Goal: Book appointment/travel/reservation

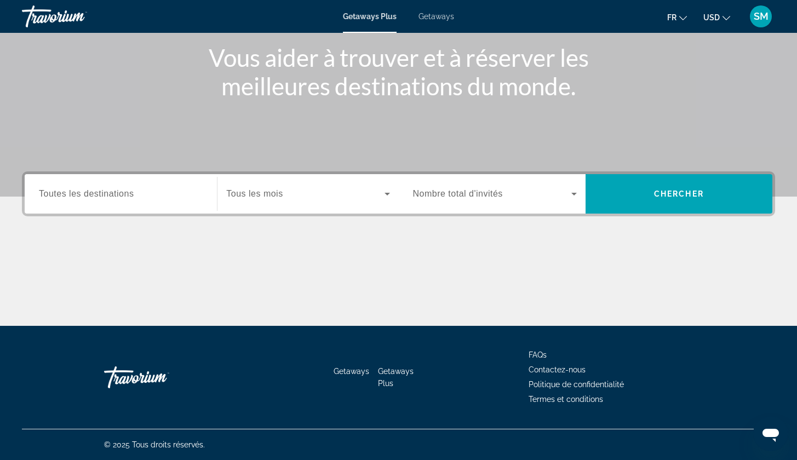
scroll to position [132, 0]
click at [64, 213] on div "Destination Toutes les destinations" at bounding box center [120, 193] width 181 height 39
click at [95, 198] on span "Toutes les destinations" at bounding box center [86, 193] width 95 height 9
click at [95, 199] on input "Destination Toutes les destinations" at bounding box center [121, 194] width 164 height 13
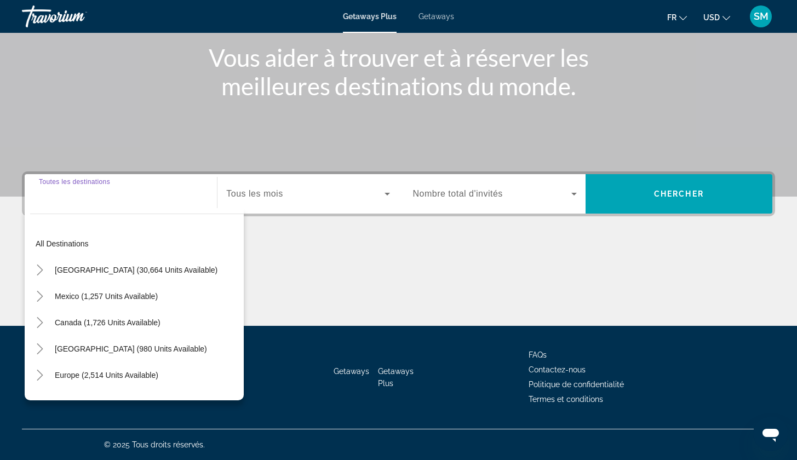
click at [253, 198] on span "Tous les mois" at bounding box center [254, 193] width 56 height 9
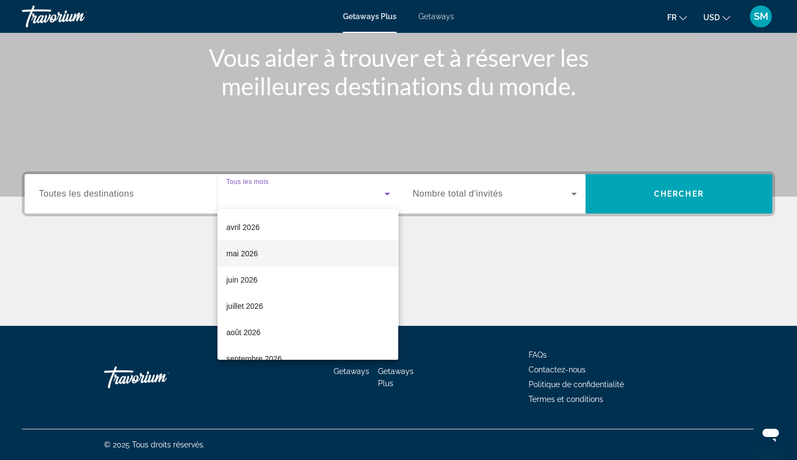
scroll to position [212, 0]
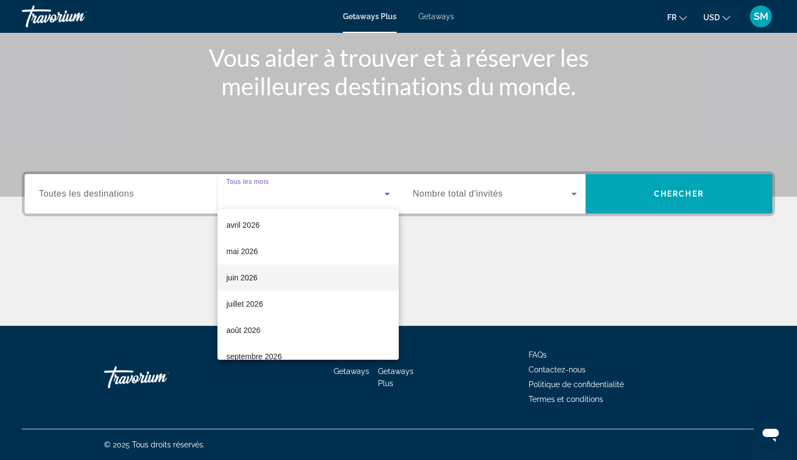
click at [311, 279] on mat-option "juin 2026" at bounding box center [308, 278] width 181 height 26
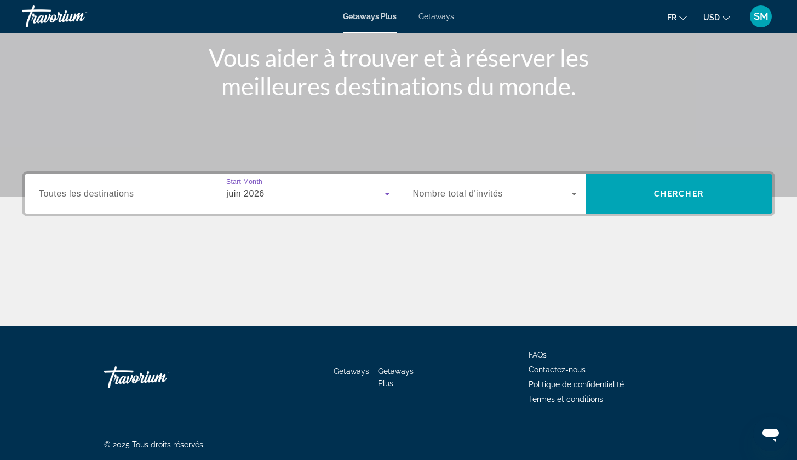
click at [461, 198] on span "Nombre total d'invités" at bounding box center [458, 193] width 90 height 9
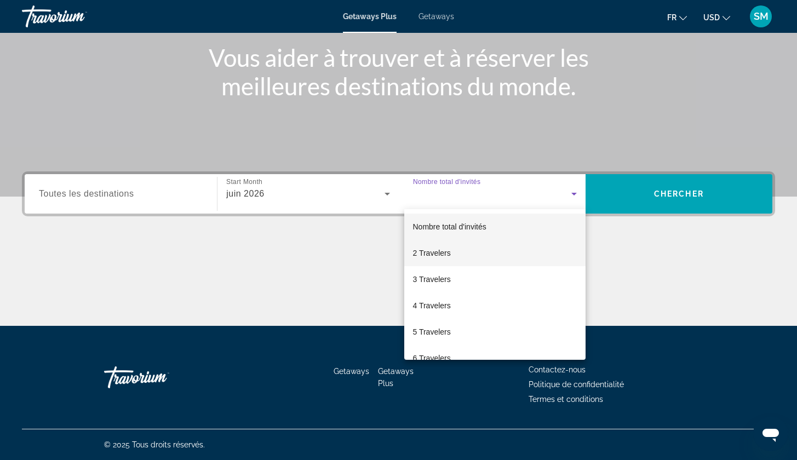
click at [438, 260] on mat-option "2 Travelers" at bounding box center [494, 253] width 181 height 26
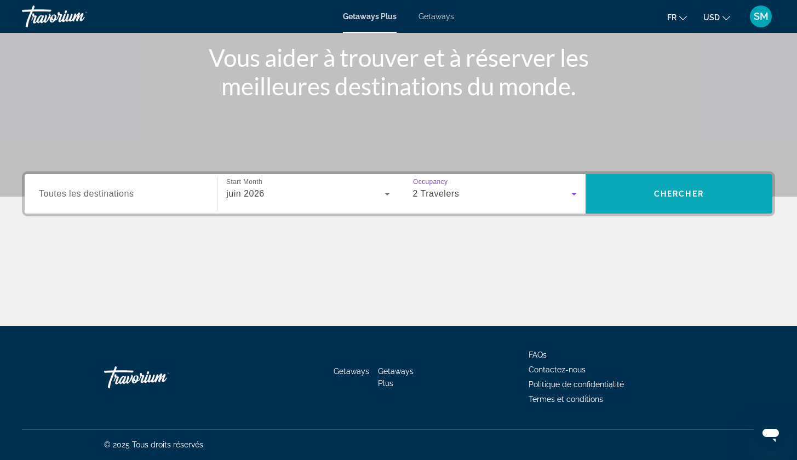
click at [635, 191] on span "Search widget" at bounding box center [679, 194] width 187 height 26
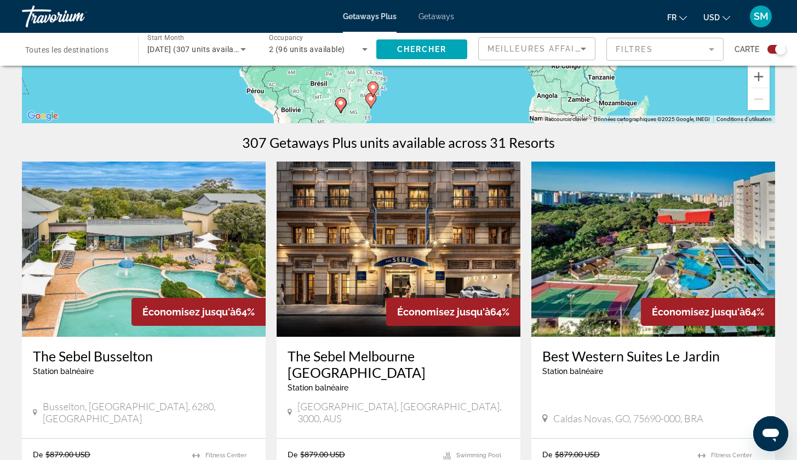
scroll to position [284, 0]
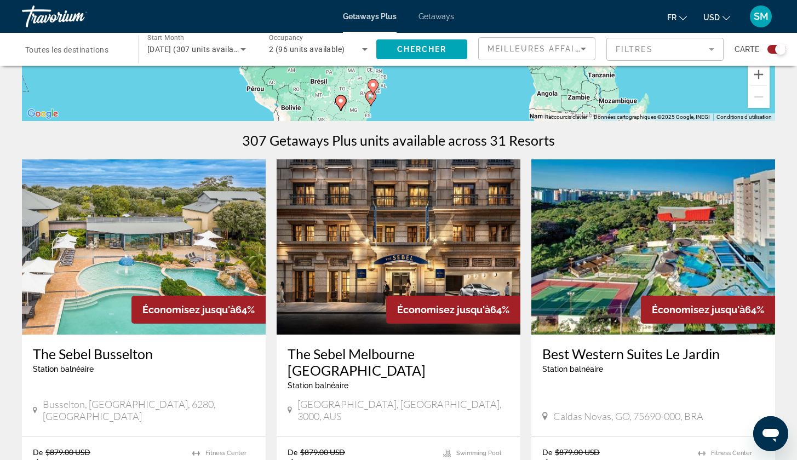
click at [656, 40] on mat-form-field "Filtres" at bounding box center [665, 49] width 117 height 23
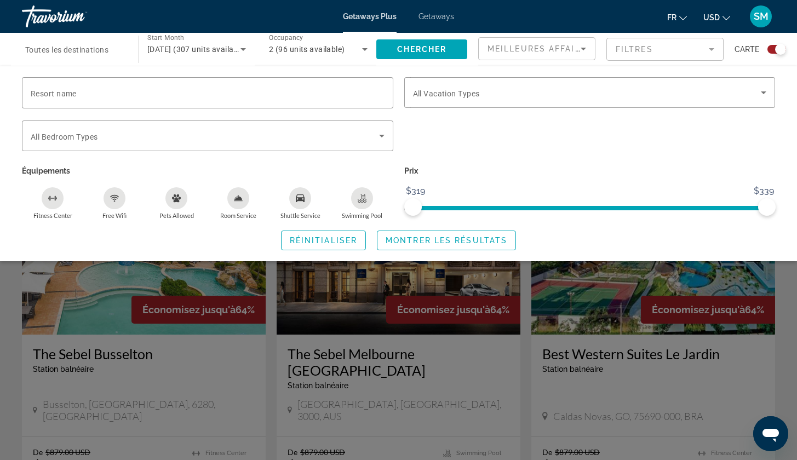
click at [377, 284] on div "Search widget" at bounding box center [398, 312] width 797 height 296
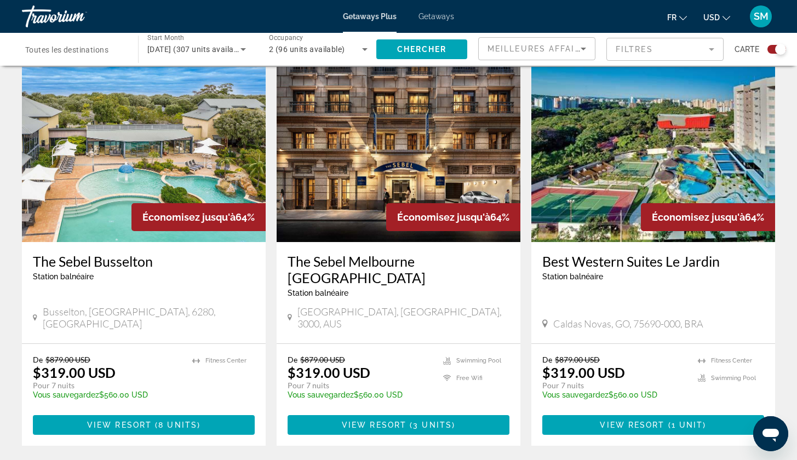
scroll to position [391, 0]
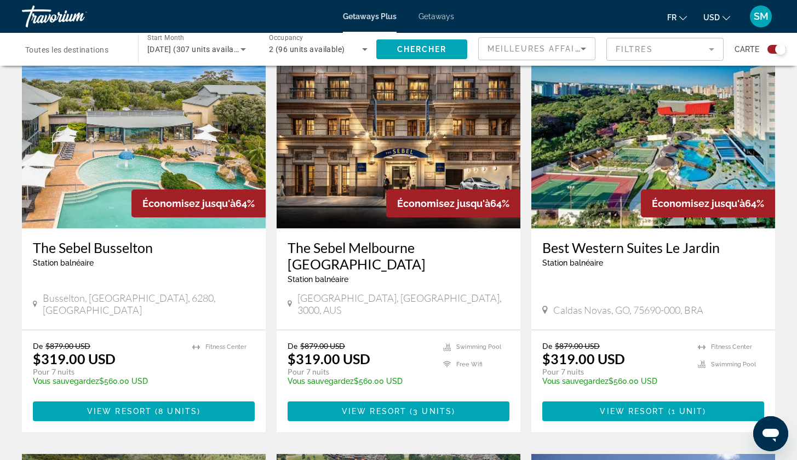
click at [224, 46] on span "juin 2026 (307 units available)" at bounding box center [197, 49] width 100 height 9
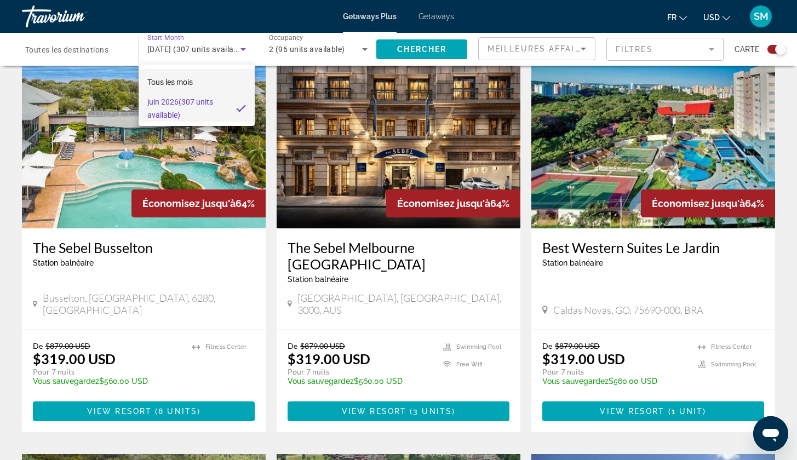
click at [199, 79] on mat-option "Tous les mois" at bounding box center [197, 82] width 116 height 26
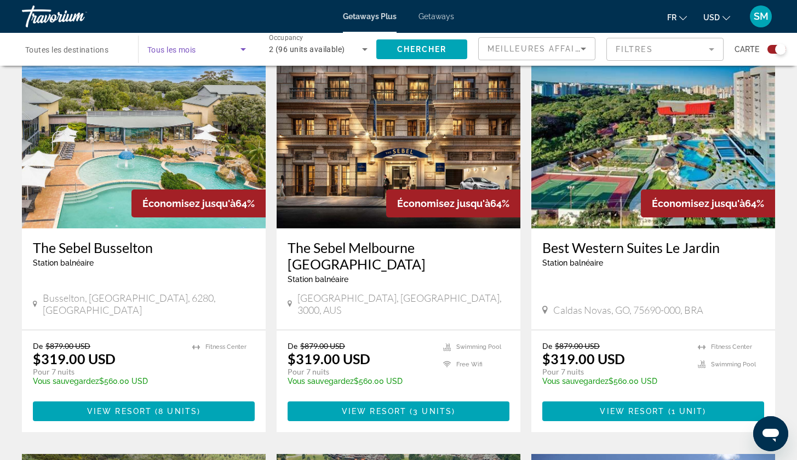
click at [107, 50] on span "Toutes les destinations" at bounding box center [66, 49] width 83 height 9
click at [107, 50] on input "Destination Toutes les destinations" at bounding box center [74, 49] width 99 height 13
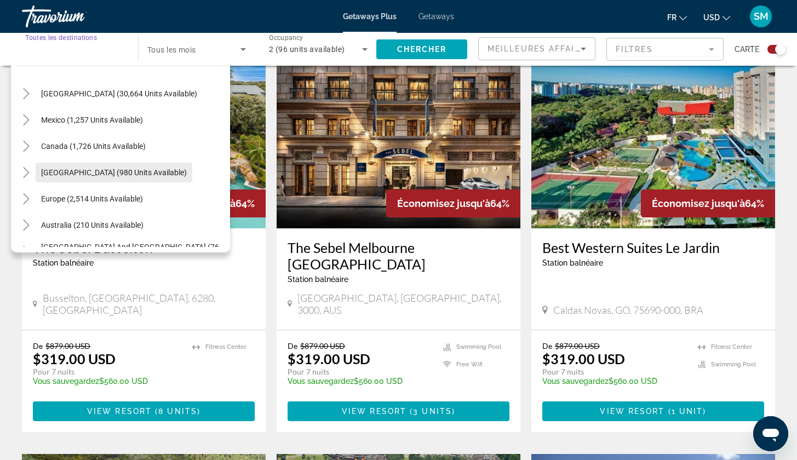
scroll to position [31, 0]
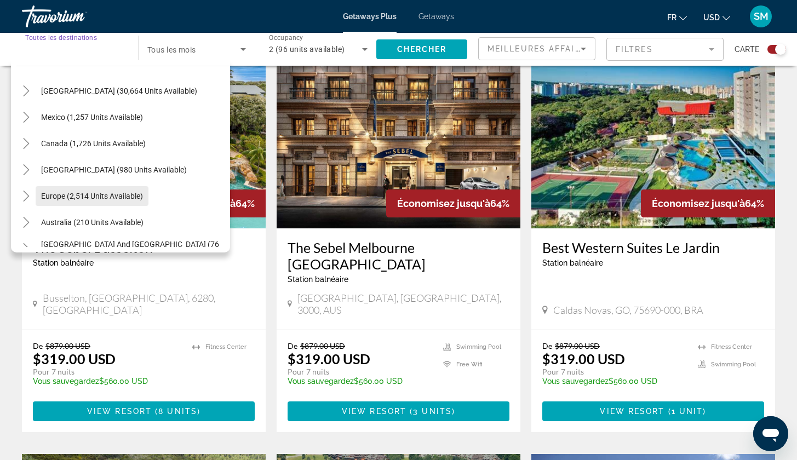
click at [75, 201] on span "Search widget" at bounding box center [92, 196] width 113 height 26
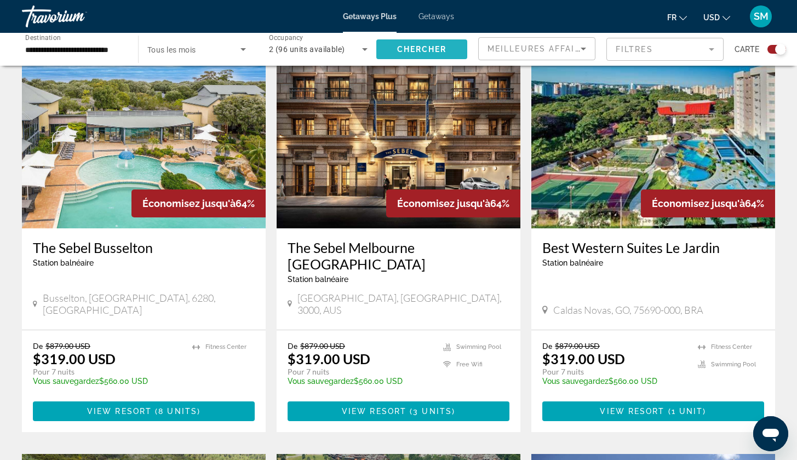
click at [437, 39] on span "Search widget" at bounding box center [422, 49] width 91 height 26
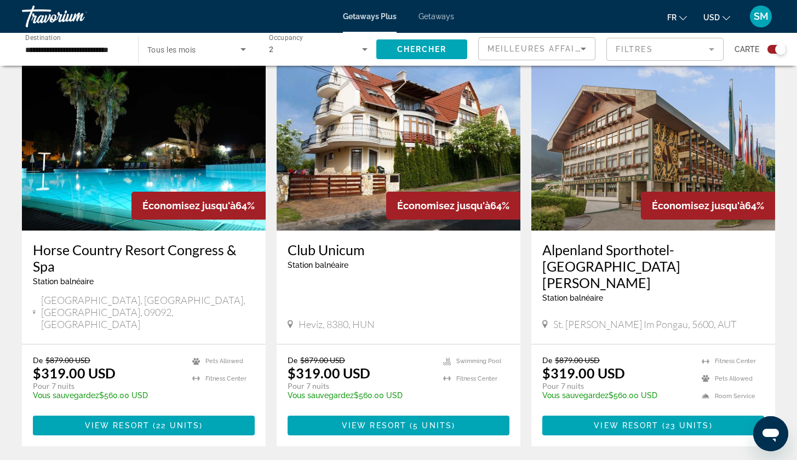
scroll to position [726, 0]
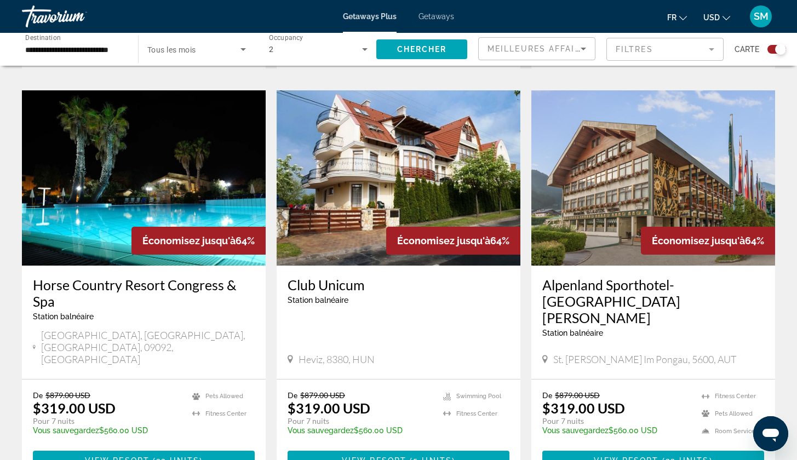
click at [93, 48] on input "**********" at bounding box center [74, 49] width 99 height 13
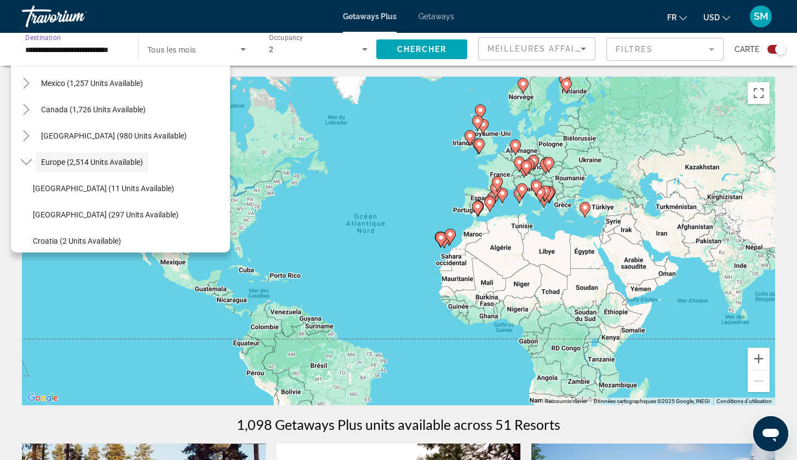
scroll to position [0, 0]
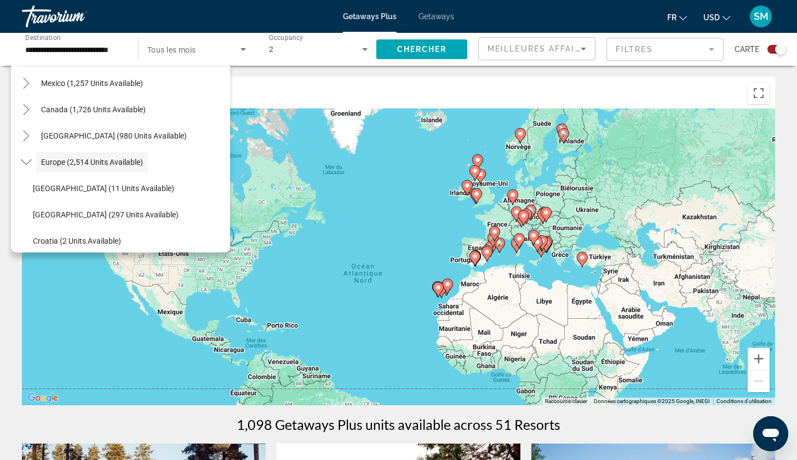
drag, startPoint x: 554, startPoint y: 118, endPoint x: 549, endPoint y: 185, distance: 67.0
click at [549, 185] on div "Pour activer le glissement avec le clavier, appuyez sur Alt+Entrée. Une fois ce…" at bounding box center [399, 241] width 754 height 329
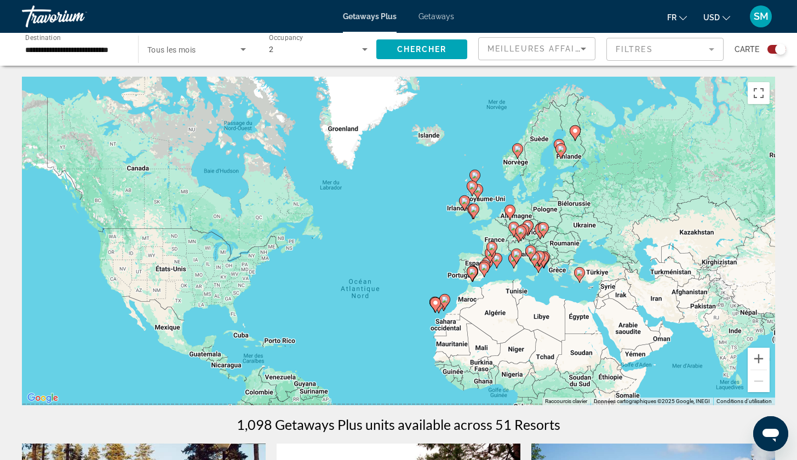
click at [564, 155] on gmp-advanced-marker "Main content" at bounding box center [561, 151] width 11 height 16
type input "**********"
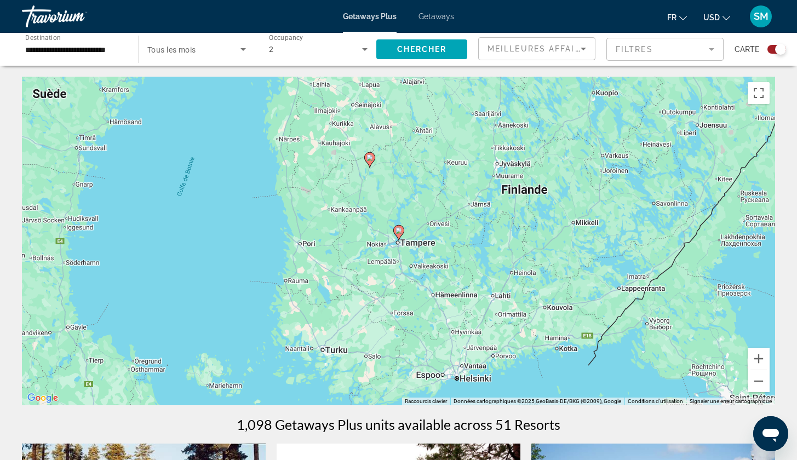
click at [401, 233] on image "Main content" at bounding box center [399, 230] width 7 height 7
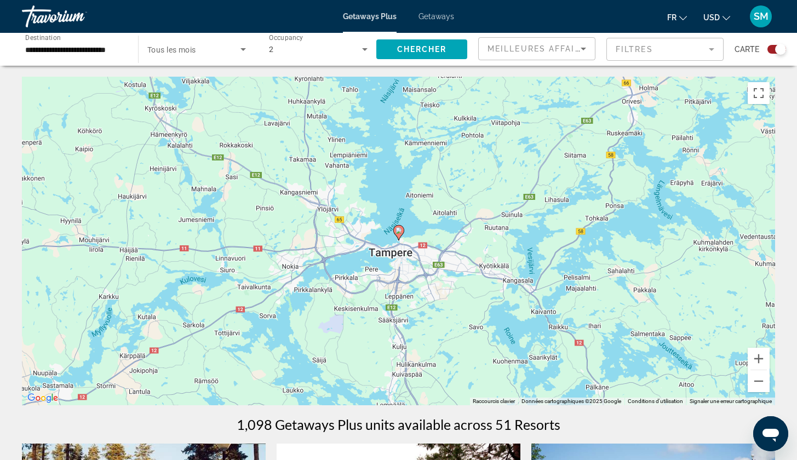
click at [401, 233] on image "Main content" at bounding box center [399, 230] width 7 height 7
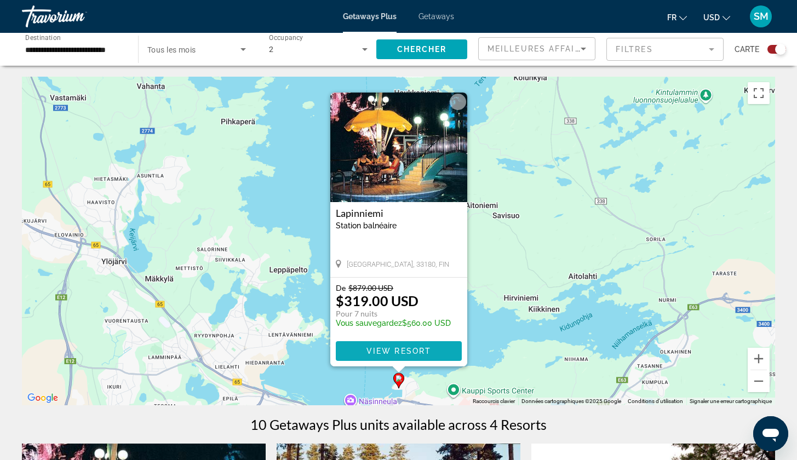
click at [387, 350] on span "View Resort" at bounding box center [398, 351] width 65 height 9
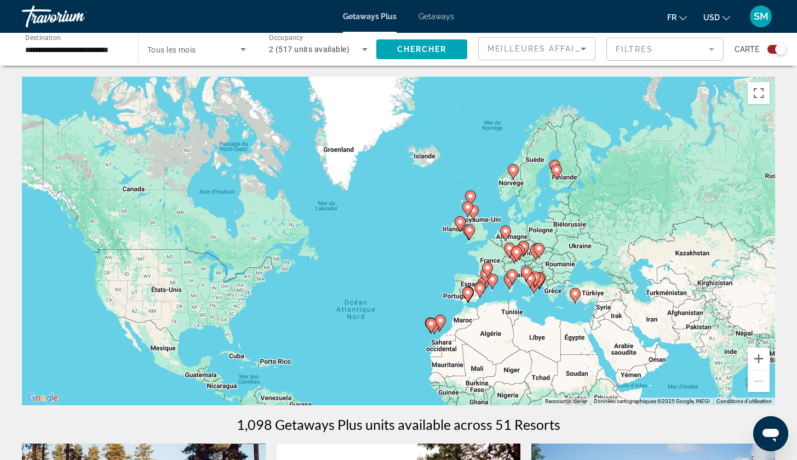
drag, startPoint x: 557, startPoint y: 116, endPoint x: 545, endPoint y: 206, distance: 90.8
click at [545, 206] on div "Pour activer le glissement avec le clavier, appuyez sur Alt+Entrée. Une fois ce…" at bounding box center [399, 241] width 754 height 329
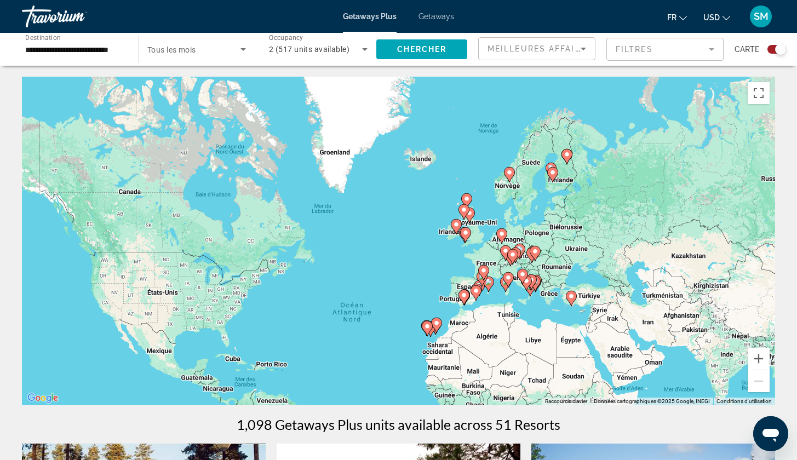
click at [569, 157] on image "Main content" at bounding box center [567, 154] width 7 height 7
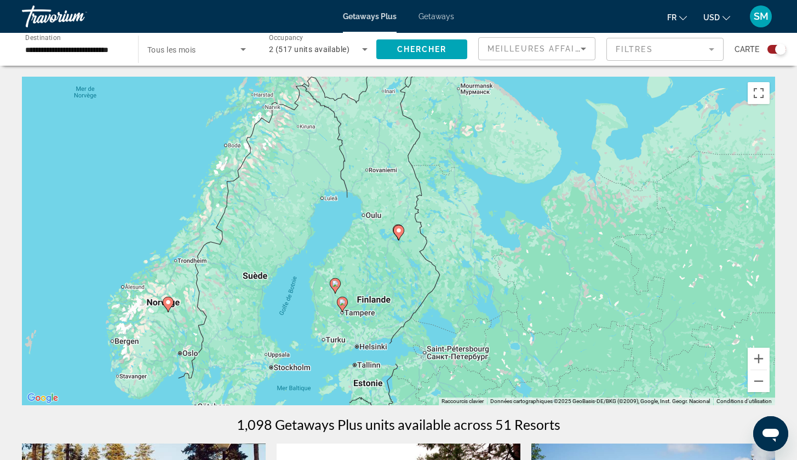
click at [399, 235] on icon "Main content" at bounding box center [398, 233] width 10 height 14
type input "**********"
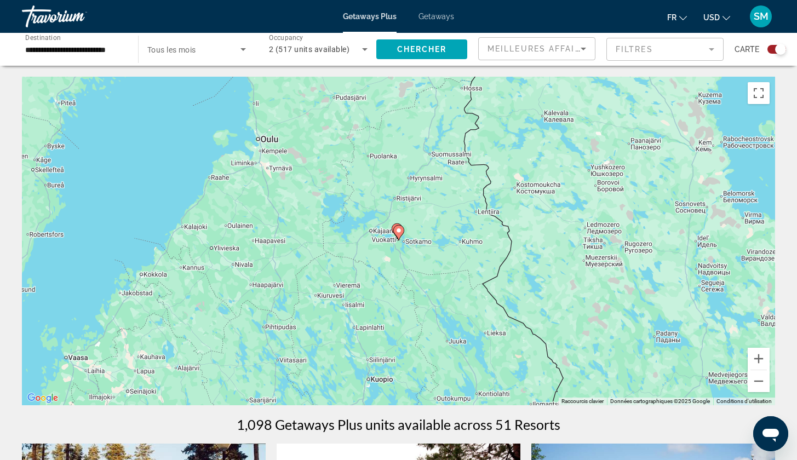
click at [399, 235] on icon "Main content" at bounding box center [398, 233] width 10 height 14
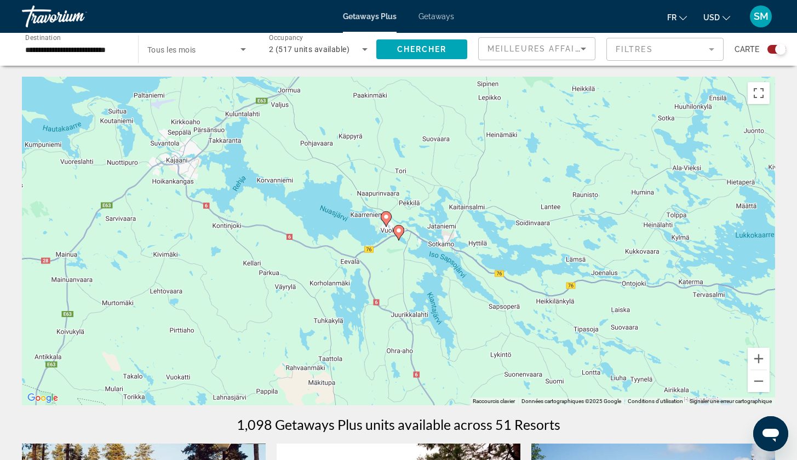
click at [399, 235] on icon "Main content" at bounding box center [398, 233] width 10 height 14
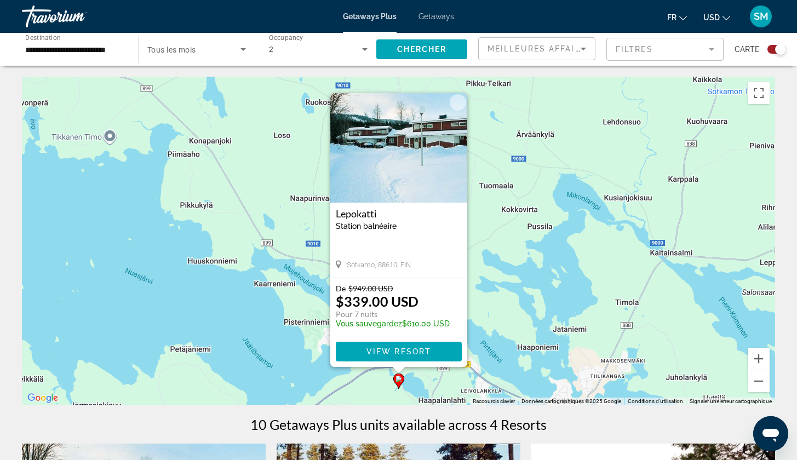
click at [488, 226] on div "Pour activer le glissement avec le clavier, appuyez sur Alt+Entrée. Une fois ce…" at bounding box center [399, 241] width 754 height 329
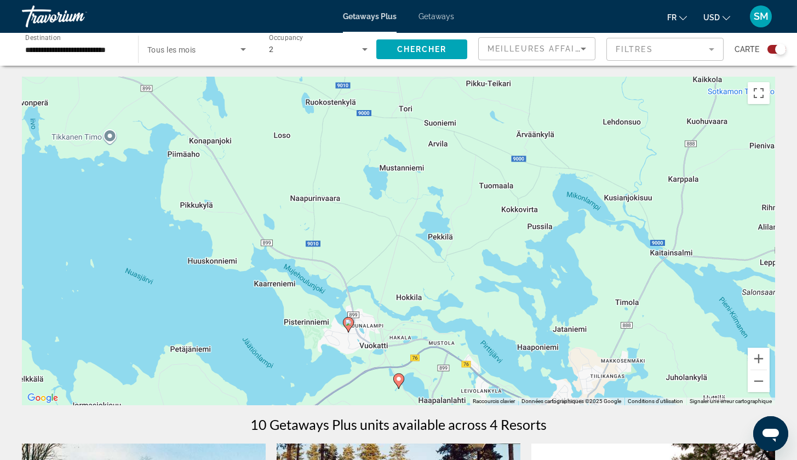
click at [352, 322] on icon "Main content" at bounding box center [348, 325] width 10 height 14
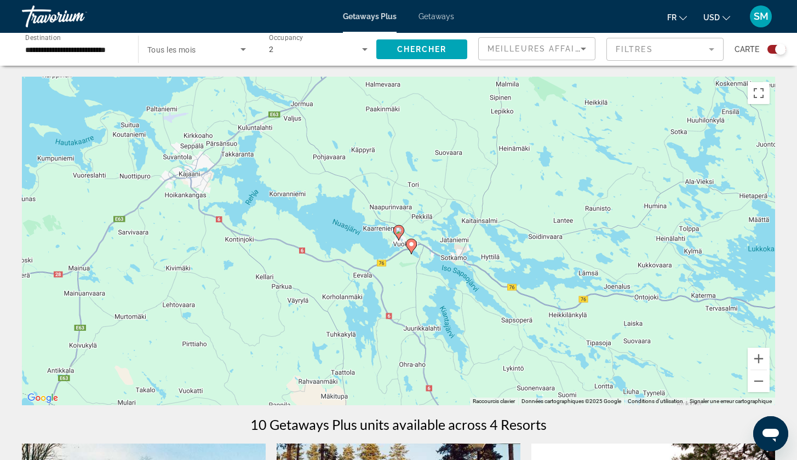
click at [399, 237] on icon "Main content" at bounding box center [398, 233] width 10 height 14
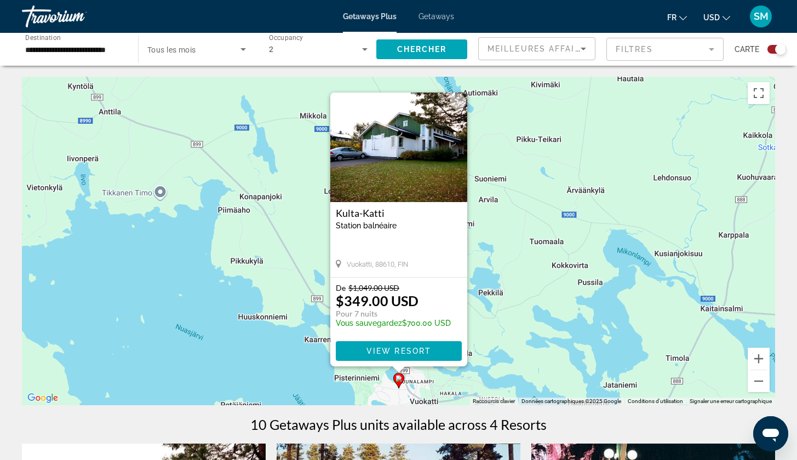
click at [508, 227] on div "Pour activer le glissement avec le clavier, appuyez sur Alt+Entrée. Une fois ce…" at bounding box center [399, 241] width 754 height 329
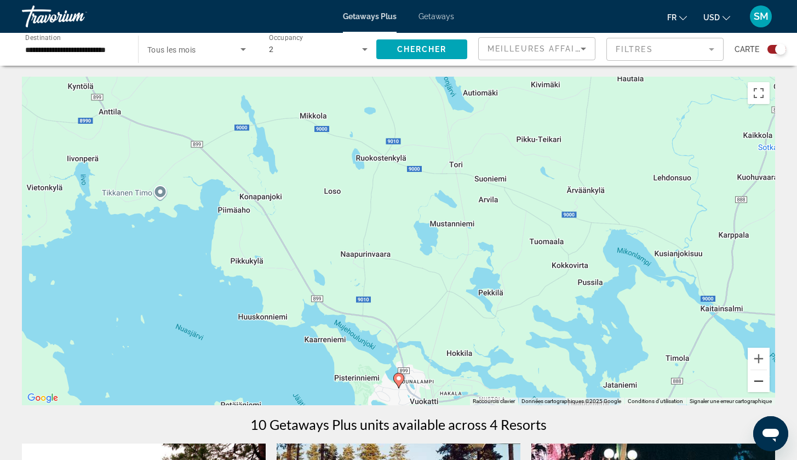
click at [756, 378] on button "Zoom arrière" at bounding box center [759, 381] width 22 height 22
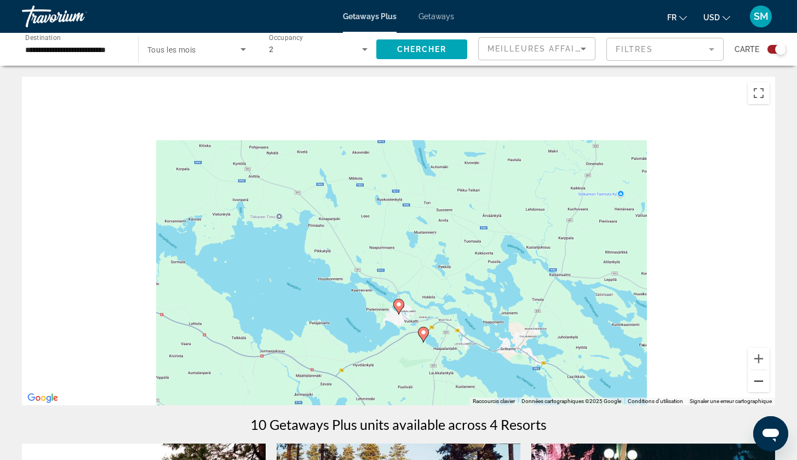
click at [756, 378] on button "Zoom arrière" at bounding box center [759, 381] width 22 height 22
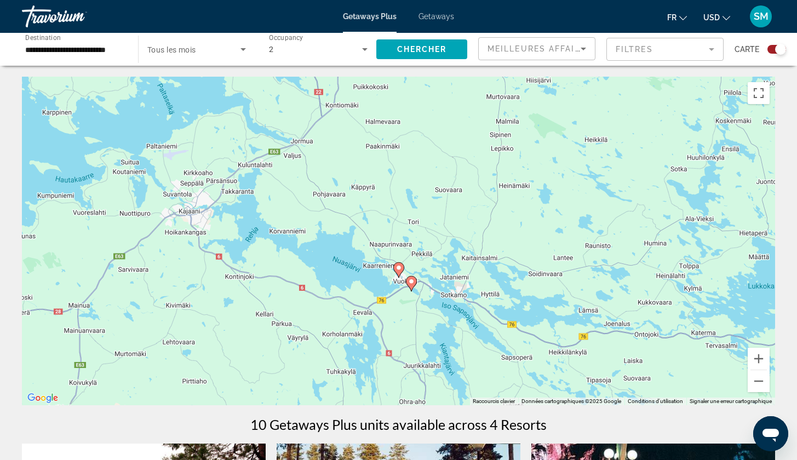
click at [768, 395] on div "Pour activer le glissement avec le clavier, appuyez sur Alt+Entrée. Une fois ce…" at bounding box center [399, 241] width 754 height 329
click at [767, 388] on button "Zoom arrière" at bounding box center [759, 381] width 22 height 22
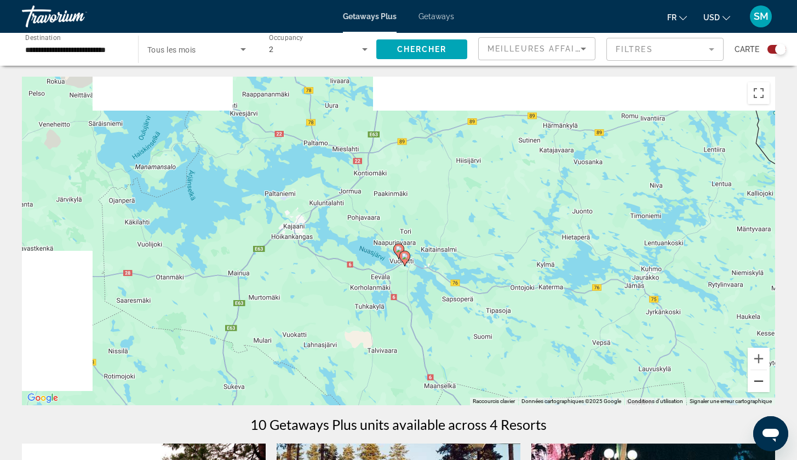
click at [767, 388] on button "Zoom arrière" at bounding box center [759, 381] width 22 height 22
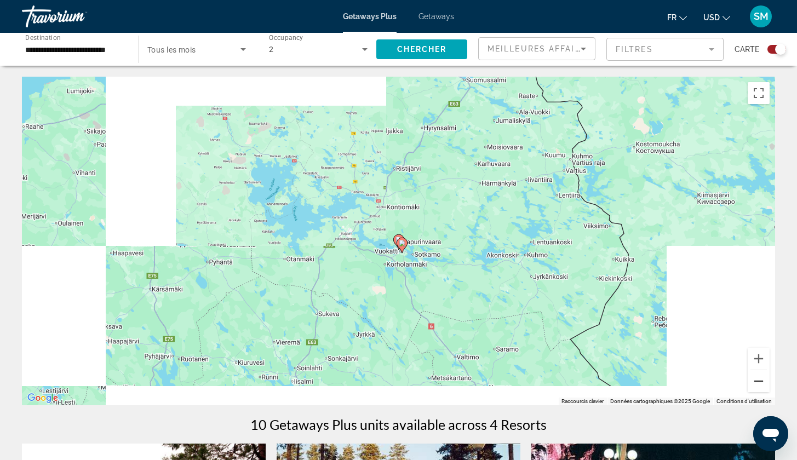
click at [767, 388] on button "Zoom arrière" at bounding box center [759, 381] width 22 height 22
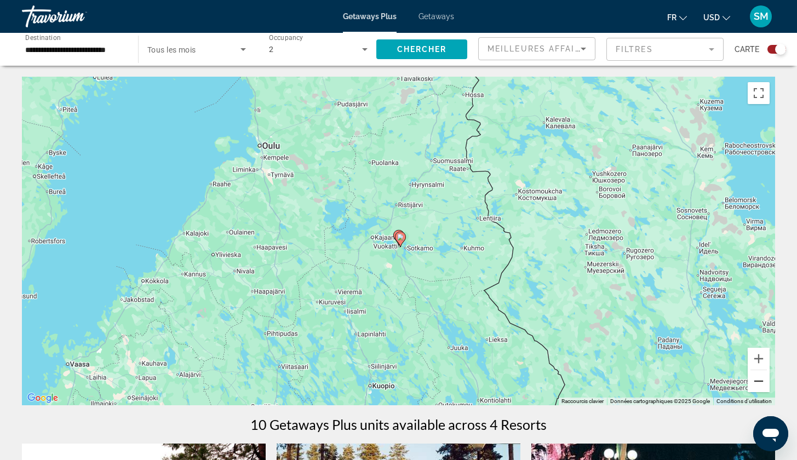
click at [767, 388] on button "Zoom arrière" at bounding box center [759, 381] width 22 height 22
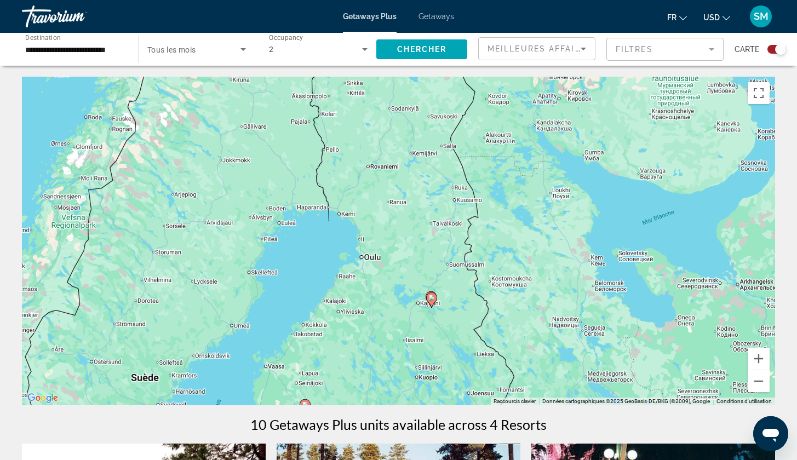
drag, startPoint x: 471, startPoint y: 220, endPoint x: 504, endPoint y: 285, distance: 72.3
click at [504, 285] on div "Pour activer le glissement avec le clavier, appuyez sur Alt+Entrée. Une fois ce…" at bounding box center [399, 241] width 754 height 329
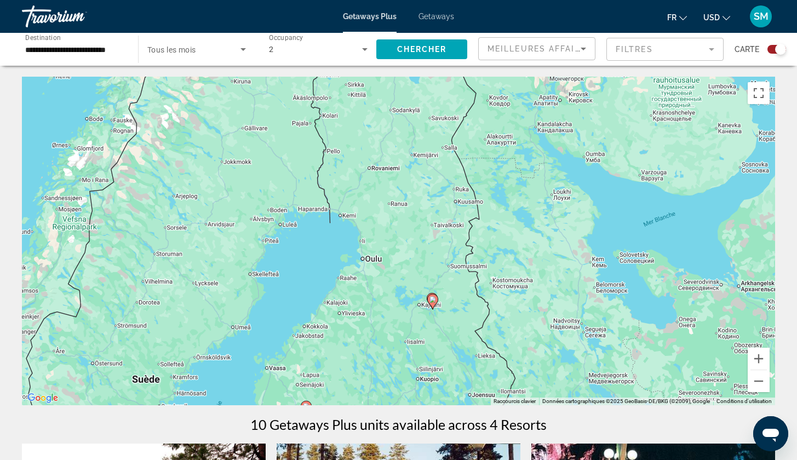
click at [371, 175] on div "Pour activer le glissement avec le clavier, appuyez sur Alt+Entrée. Une fois ce…" at bounding box center [399, 241] width 754 height 329
click at [372, 175] on div "Pour activer le glissement avec le clavier, appuyez sur Alt+Entrée. Une fois ce…" at bounding box center [399, 241] width 754 height 329
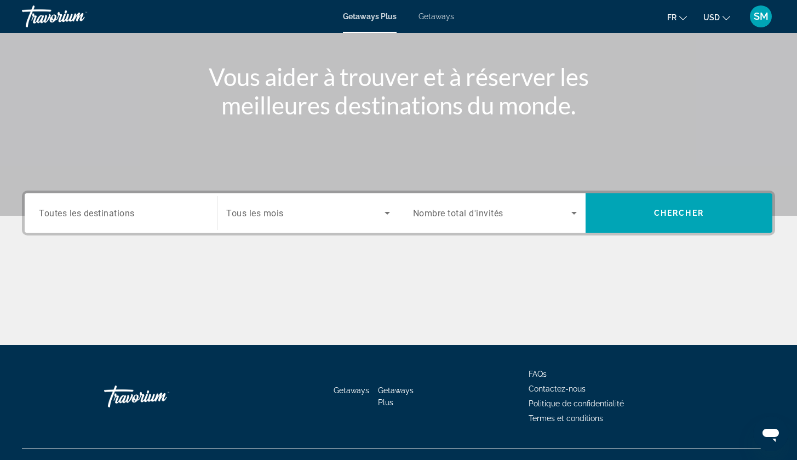
scroll to position [116, 0]
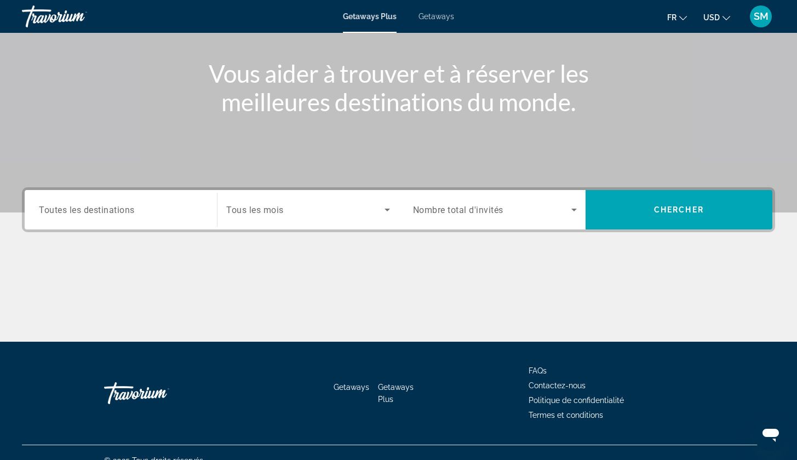
click at [132, 215] on span "Toutes les destinations" at bounding box center [87, 209] width 96 height 10
click at [132, 215] on input "Destination Toutes les destinations" at bounding box center [121, 210] width 164 height 13
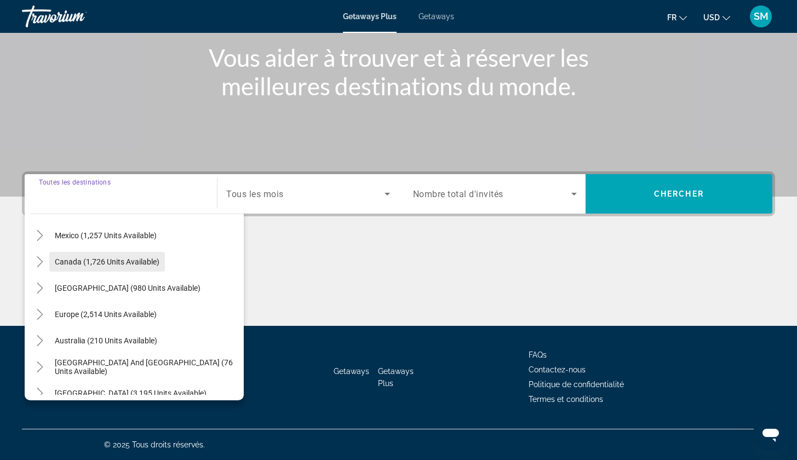
scroll to position [64, 0]
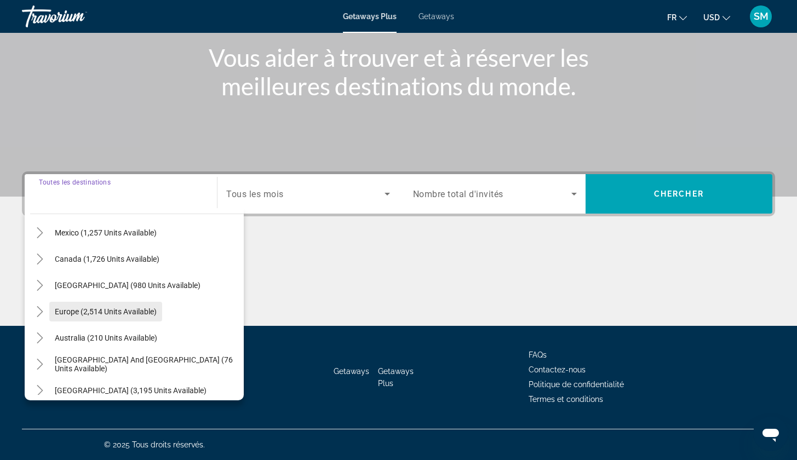
click at [135, 320] on span "Search widget" at bounding box center [105, 312] width 113 height 26
type input "**********"
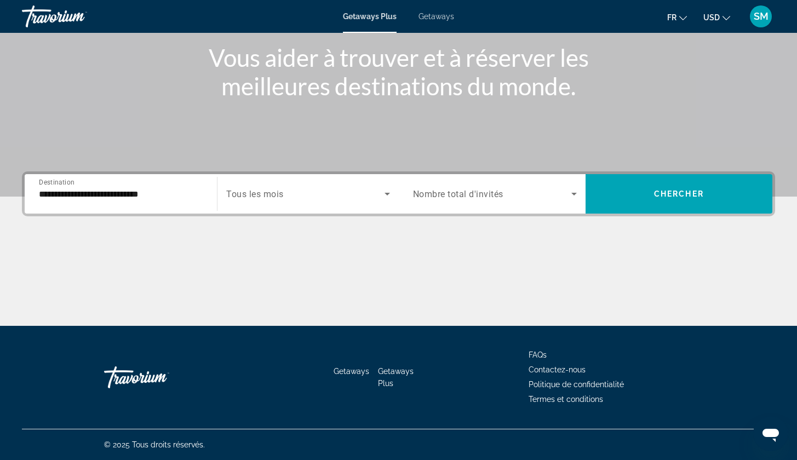
click at [299, 207] on div "Search widget" at bounding box center [307, 194] width 163 height 31
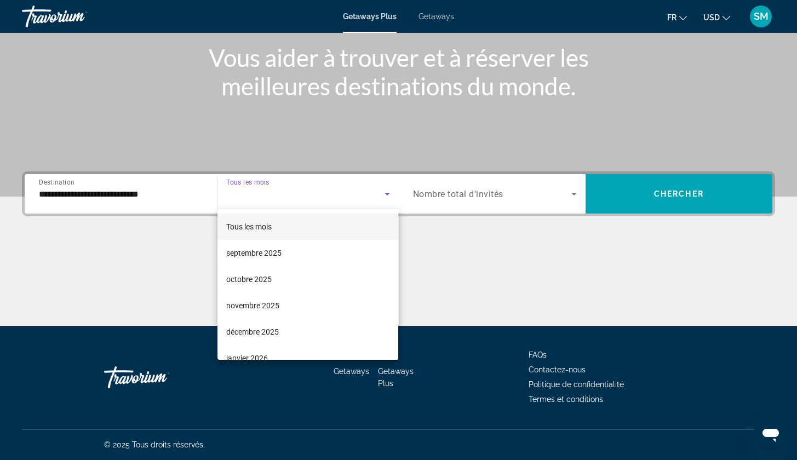
click at [443, 189] on div at bounding box center [398, 230] width 797 height 460
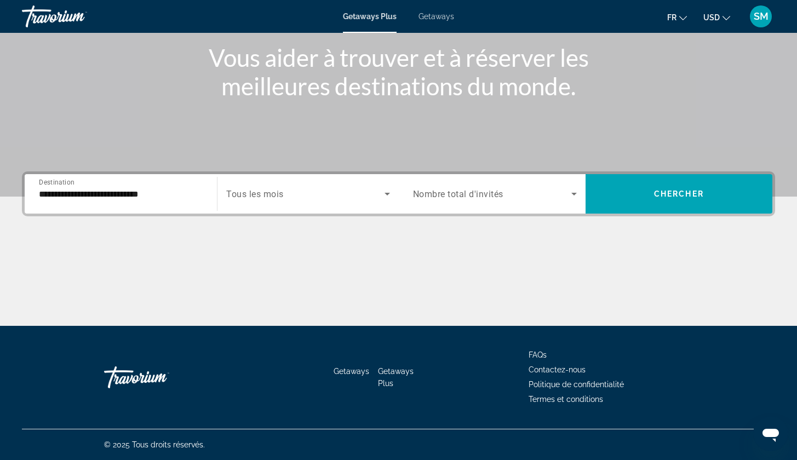
click at [445, 192] on span "Nombre total d'invités" at bounding box center [458, 194] width 90 height 10
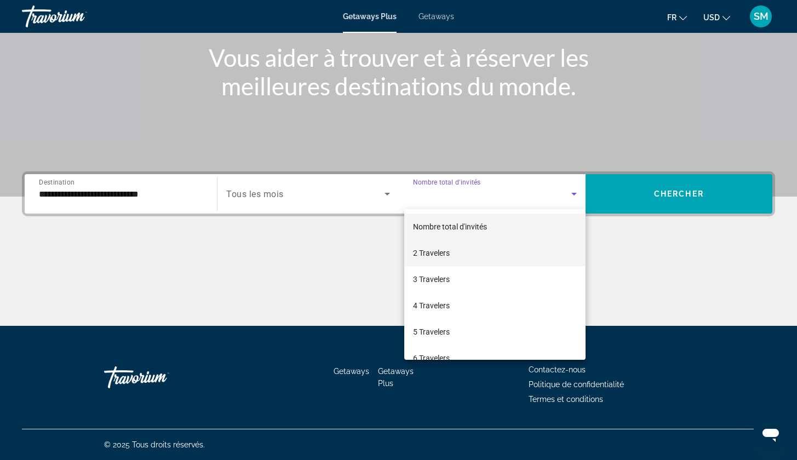
click at [442, 246] on mat-option "2 Travelers" at bounding box center [494, 253] width 181 height 26
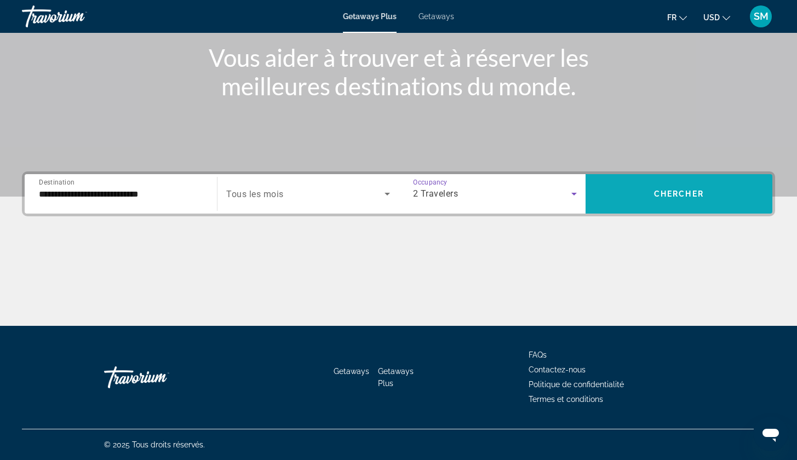
click at [661, 204] on span "Search widget" at bounding box center [679, 194] width 187 height 26
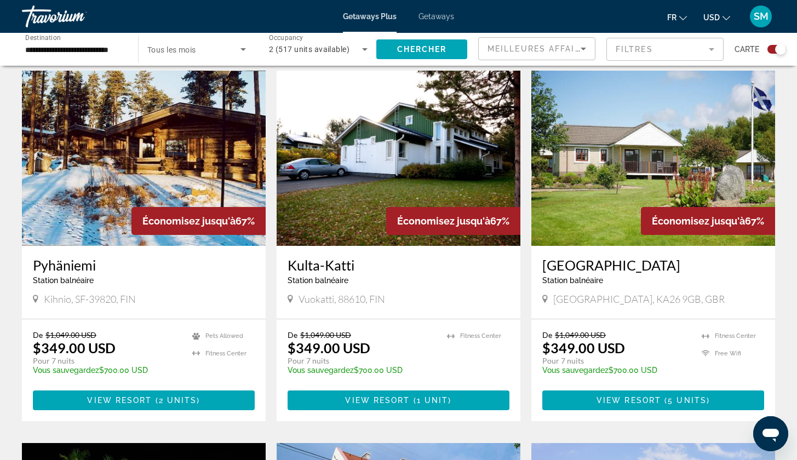
scroll to position [376, 0]
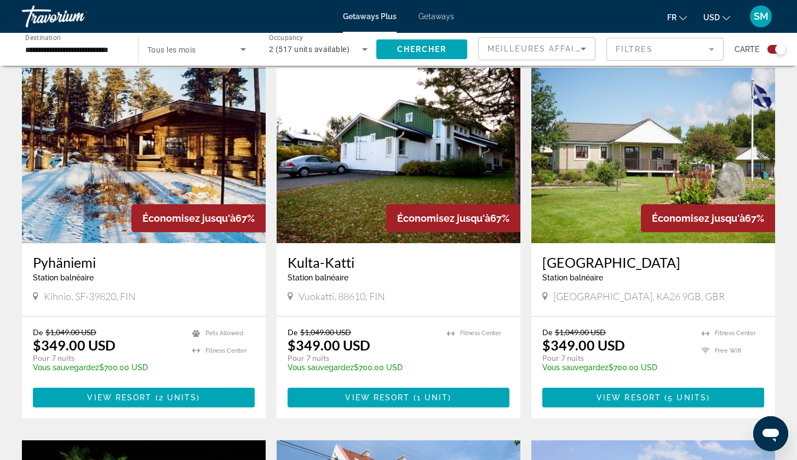
click at [210, 285] on div "Pyhäniemi Station balnéaire - Ceci est une station d'adultes seulement" at bounding box center [144, 272] width 222 height 36
click at [219, 204] on div "Économisez jusqu'à 67%" at bounding box center [144, 155] width 244 height 175
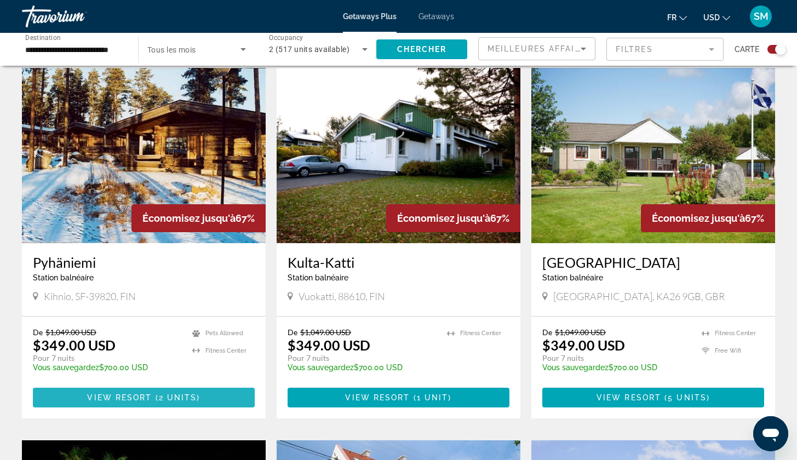
click at [138, 403] on span "Main content" at bounding box center [144, 398] width 222 height 26
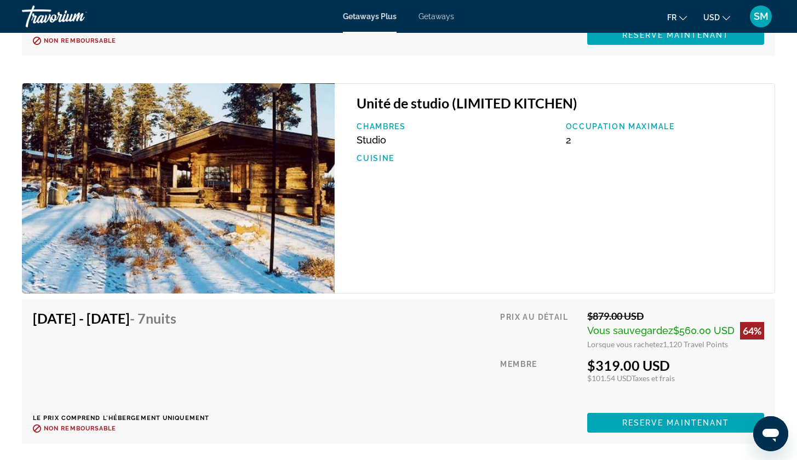
scroll to position [2064, 0]
click at [447, 118] on div "Unité de studio (LIMITED KITCHEN) Chambres Studio Occupation maximale 2 Cuisine" at bounding box center [555, 188] width 441 height 210
click at [417, 107] on h3 "Unité de studio (LIMITED KITCHEN)" at bounding box center [560, 103] width 407 height 16
click at [390, 140] on div "Chambres Studio" at bounding box center [455, 134] width 209 height 24
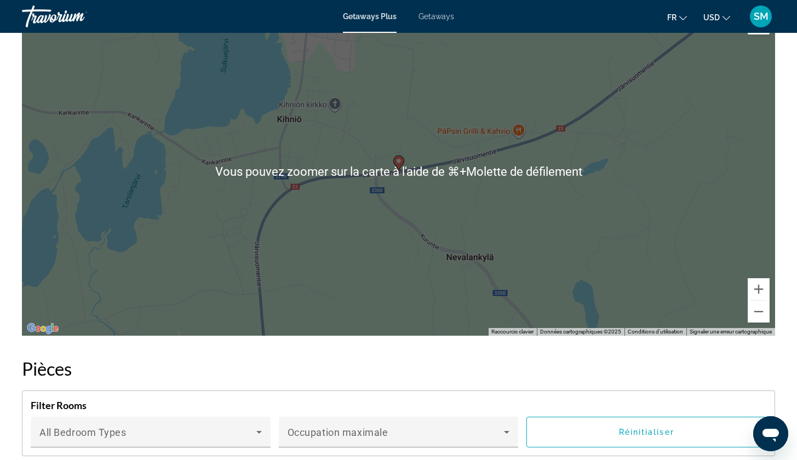
scroll to position [1293, 0]
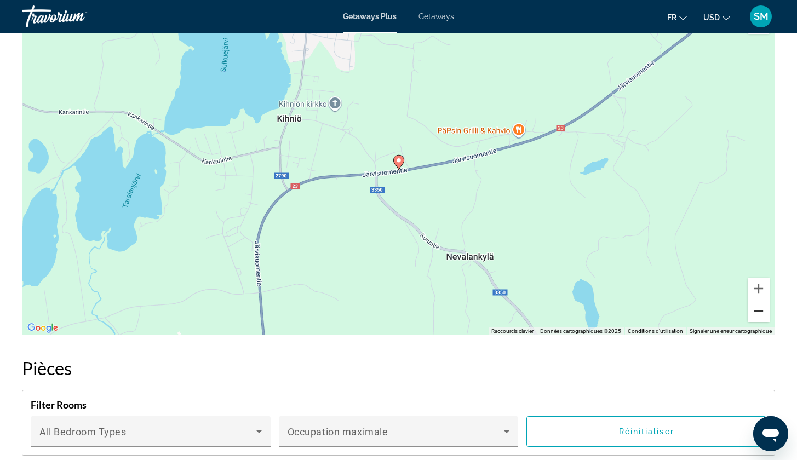
click at [767, 313] on button "Zoom arrière" at bounding box center [759, 311] width 22 height 22
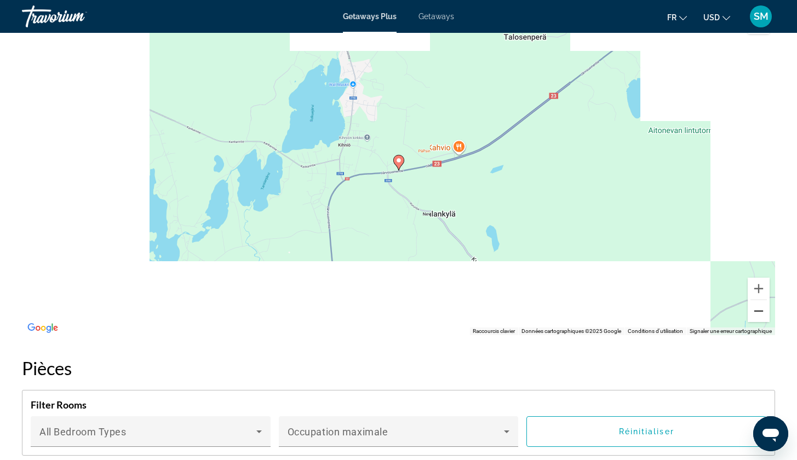
click at [767, 314] on button "Zoom arrière" at bounding box center [759, 311] width 22 height 22
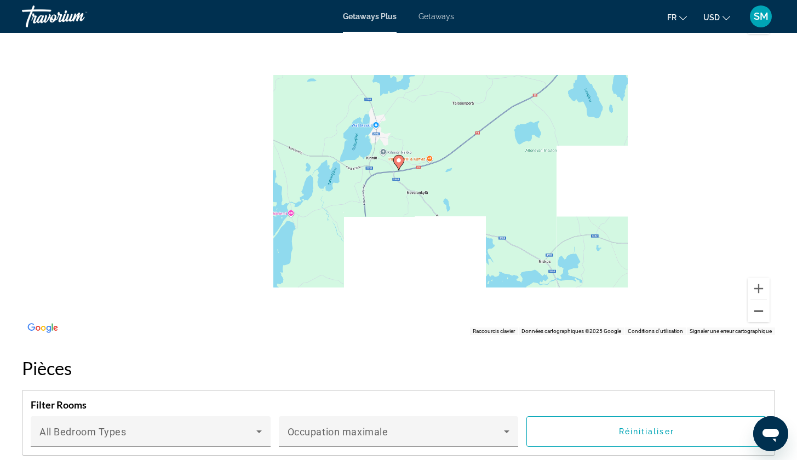
click at [767, 314] on button "Zoom arrière" at bounding box center [759, 311] width 22 height 22
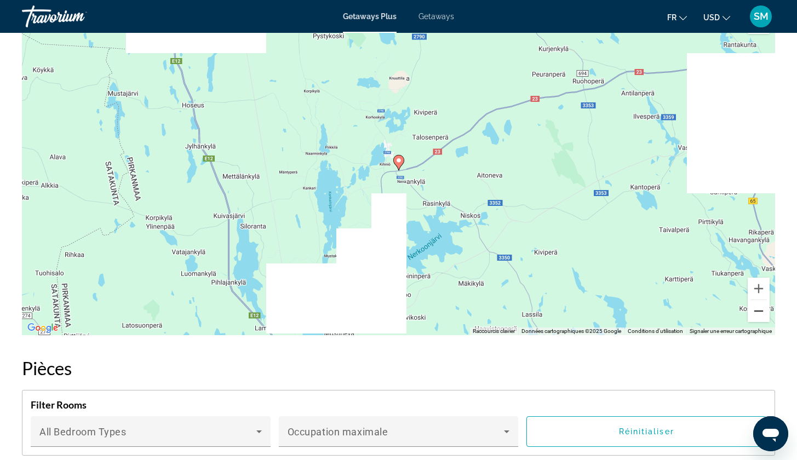
click at [767, 314] on button "Zoom arrière" at bounding box center [759, 311] width 22 height 22
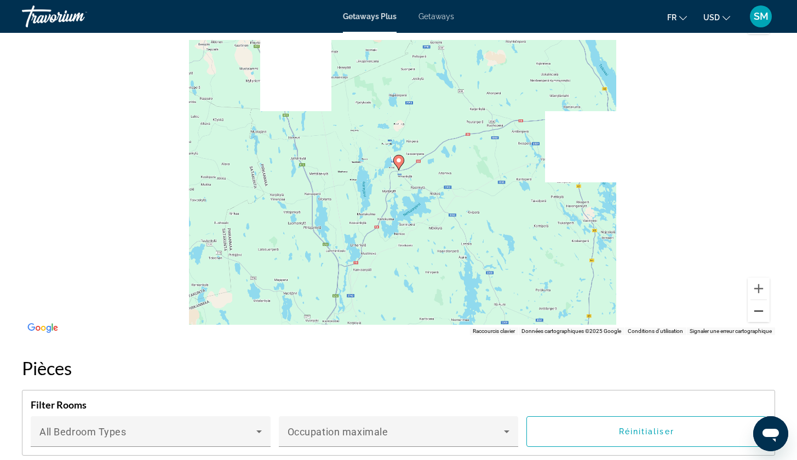
click at [767, 314] on button "Zoom arrière" at bounding box center [759, 311] width 22 height 22
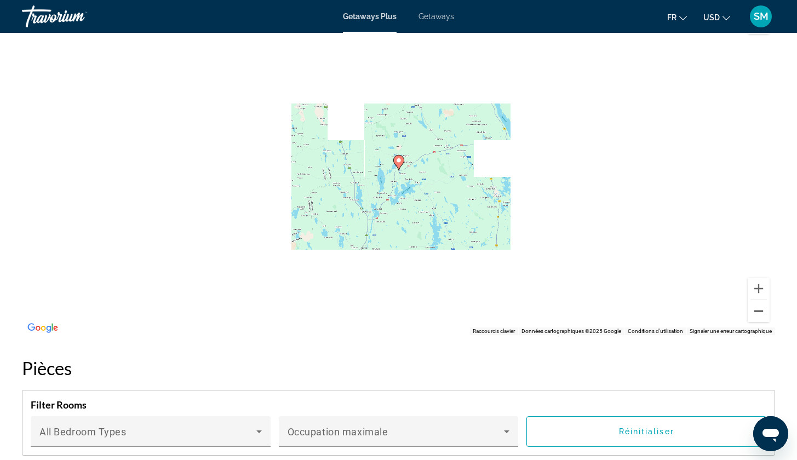
click at [767, 314] on button "Zoom arrière" at bounding box center [759, 311] width 22 height 22
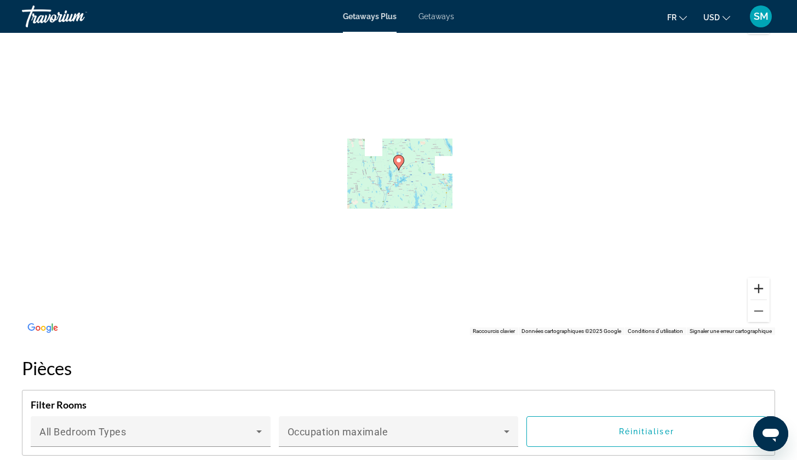
click at [762, 287] on button "Zoom avant" at bounding box center [759, 289] width 22 height 22
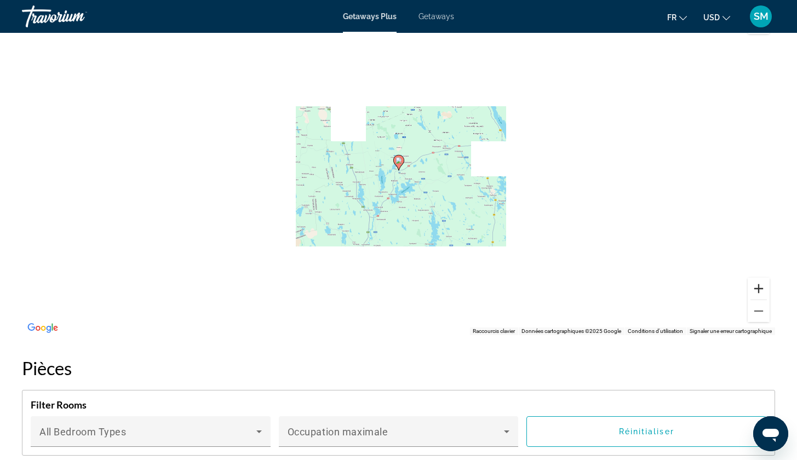
click at [762, 287] on button "Zoom avant" at bounding box center [759, 289] width 22 height 22
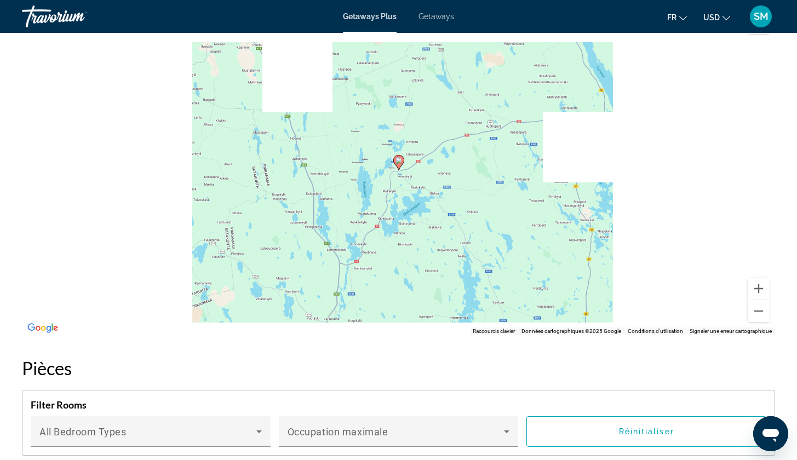
click at [544, 221] on div "Pour activer le glissement avec le clavier, appuyez sur Alt+Entrée. Une fois ce…" at bounding box center [399, 171] width 754 height 329
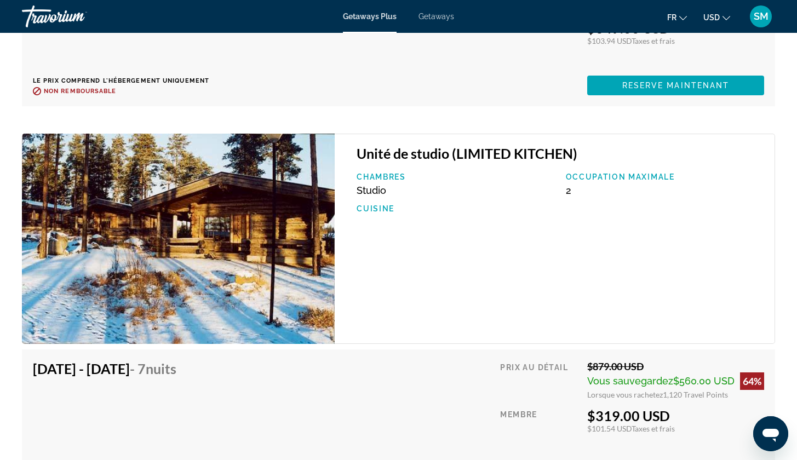
scroll to position [2061, 0]
